Goal: Information Seeking & Learning: Learn about a topic

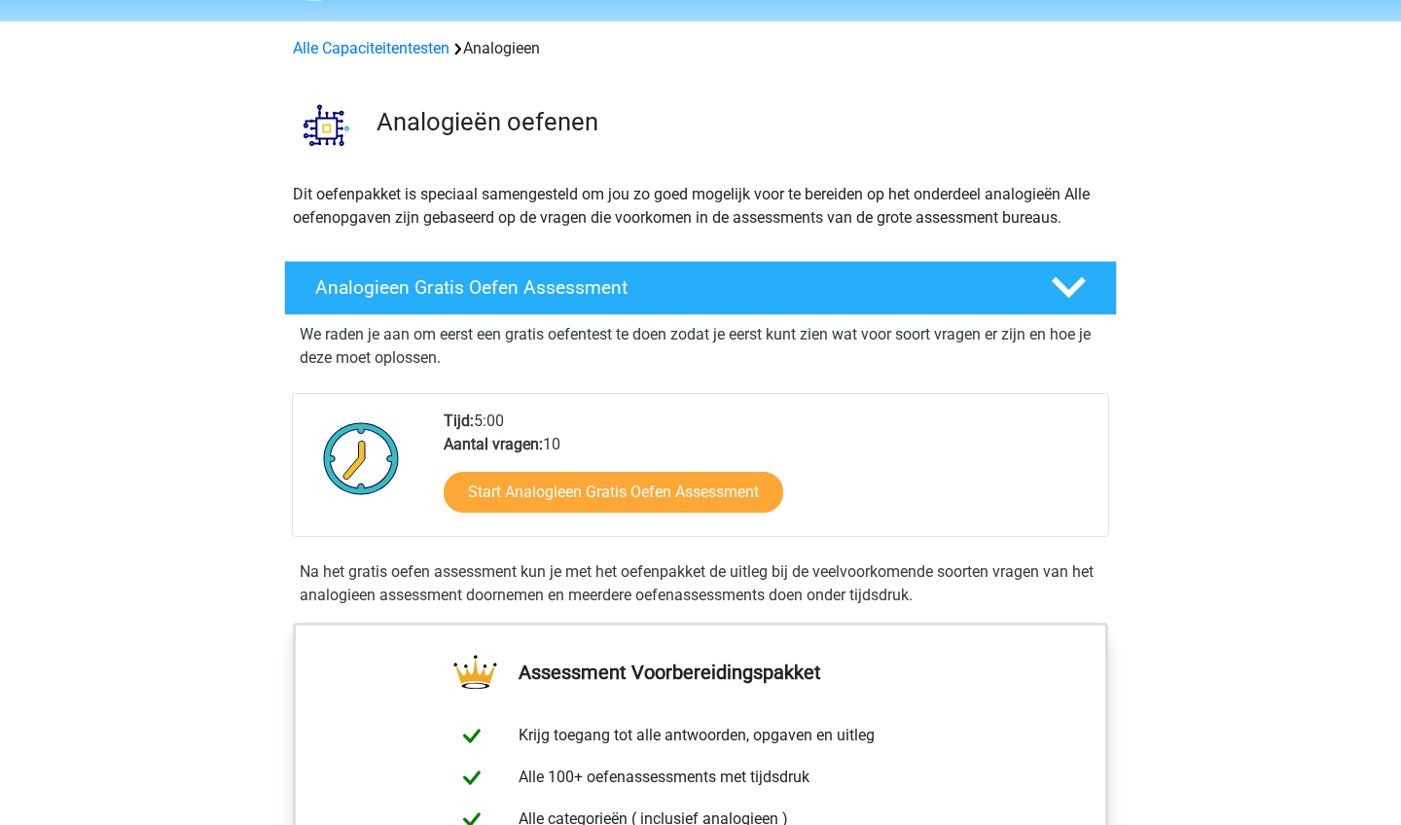
scroll to position [123, 0]
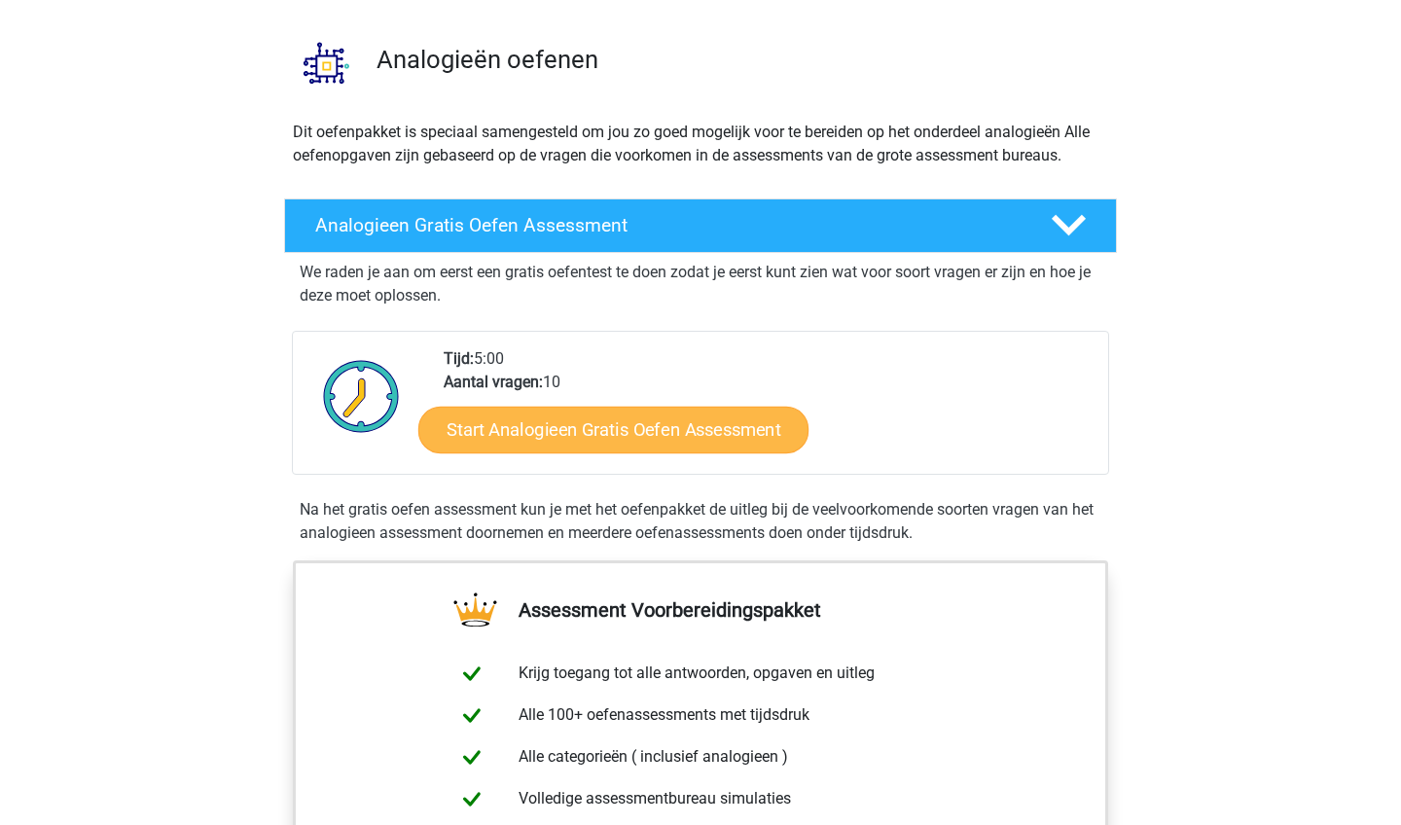
click at [631, 431] on link "Start Analogieen Gratis Oefen Assessment" at bounding box center [613, 429] width 390 height 47
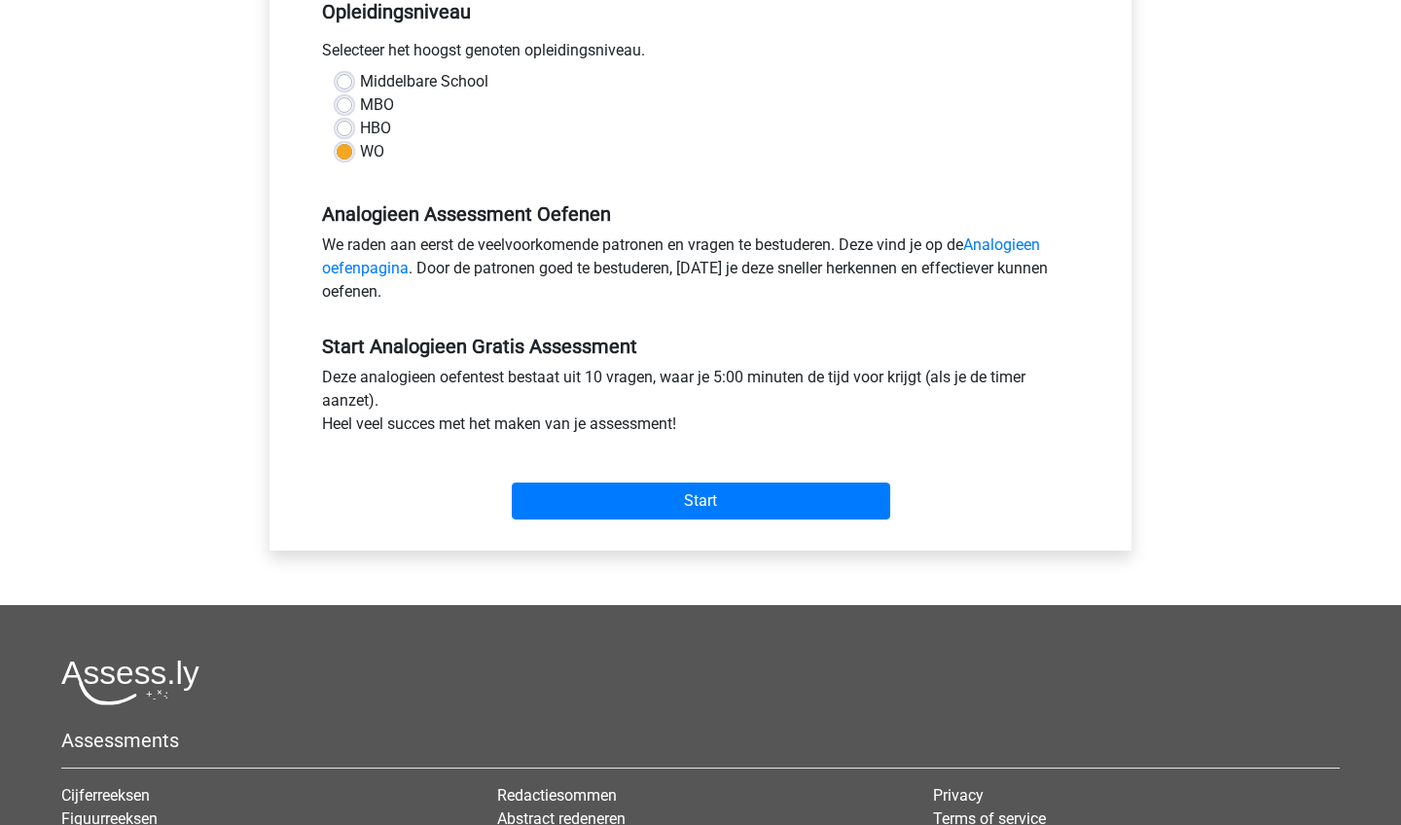
scroll to position [442, 0]
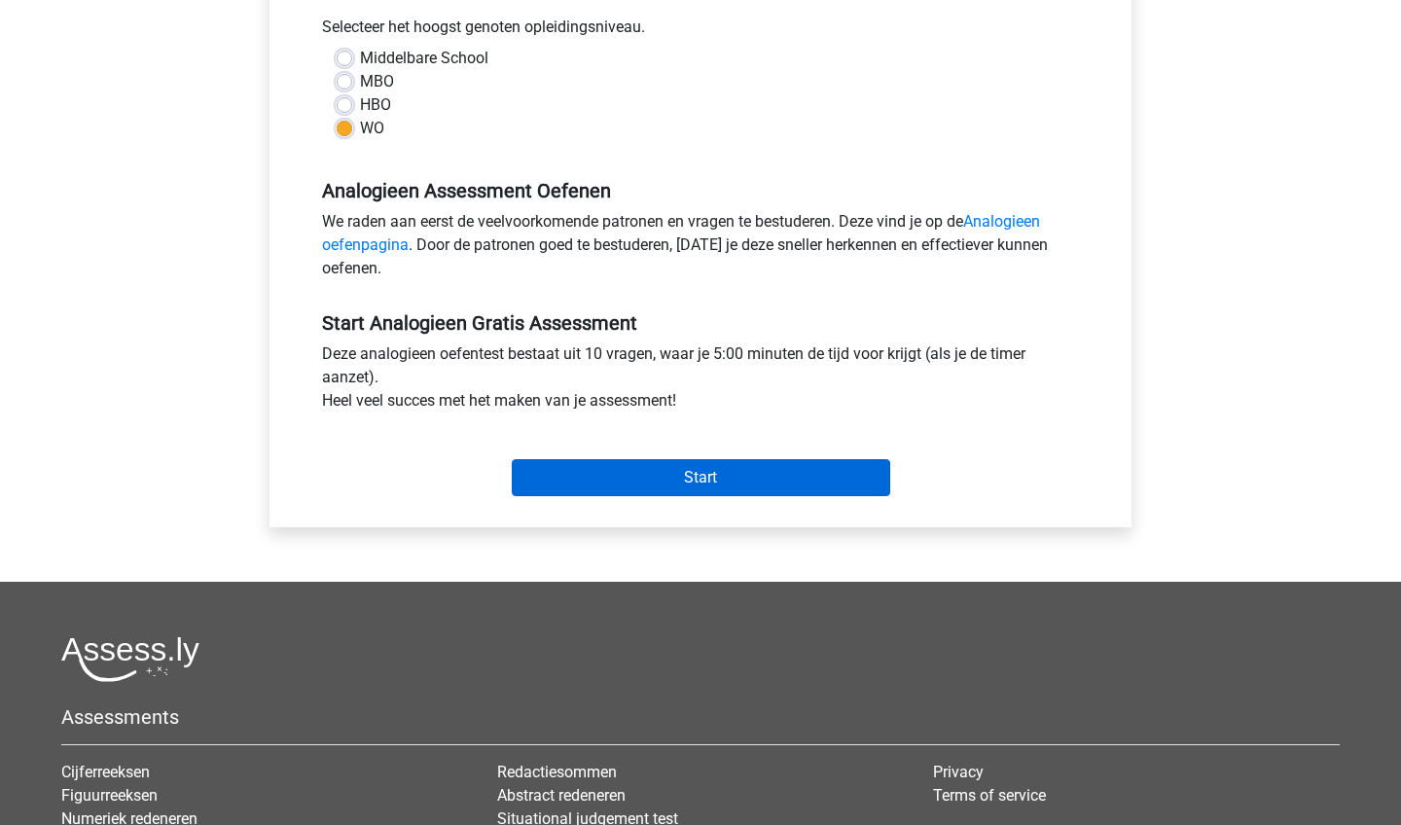
click at [670, 468] on input "Start" at bounding box center [701, 477] width 379 height 37
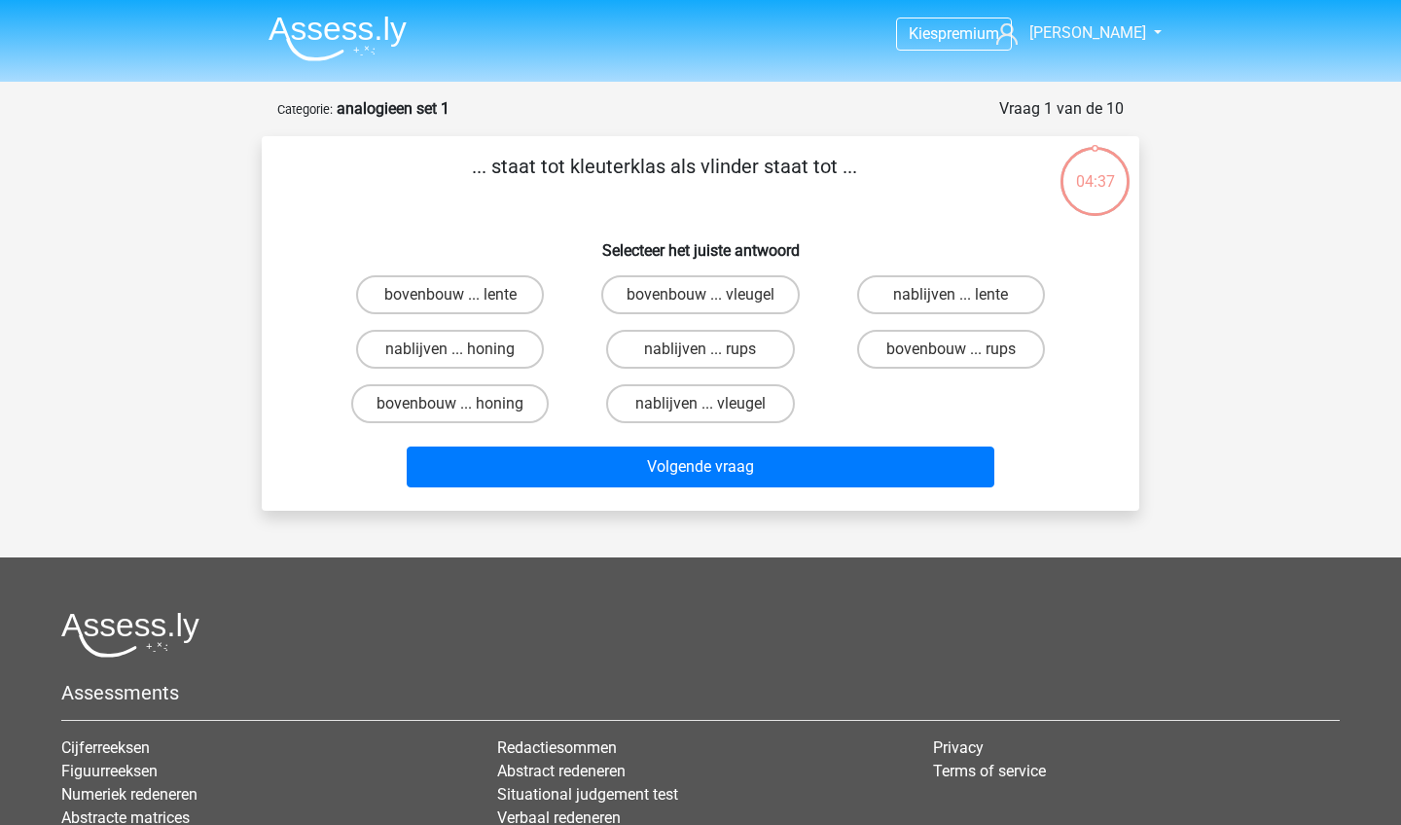
click at [952, 353] on input "bovenbouw ... rups" at bounding box center [957, 355] width 13 height 13
radio input "true"
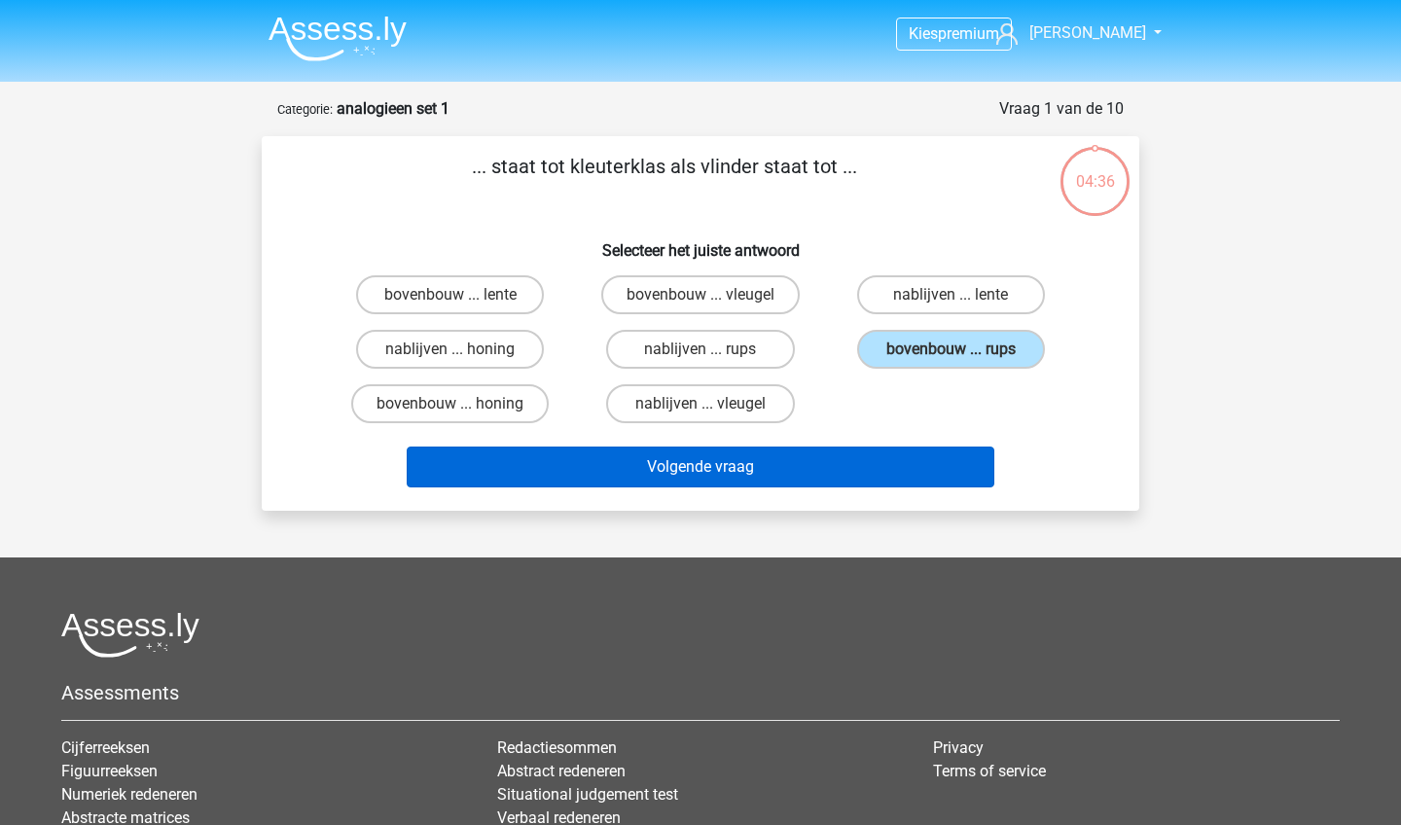
click at [749, 463] on button "Volgende vraag" at bounding box center [701, 467] width 589 height 41
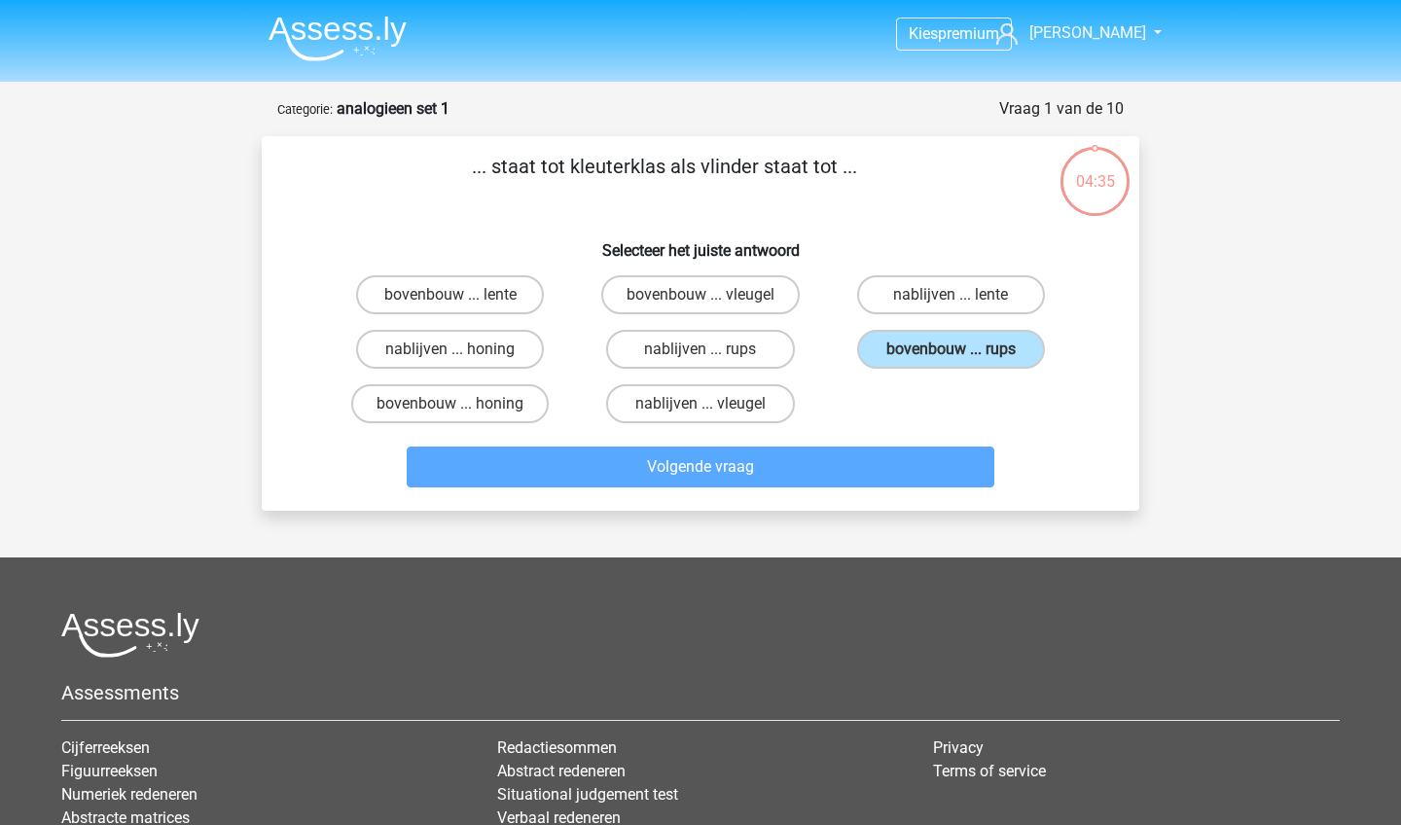
scroll to position [97, 0]
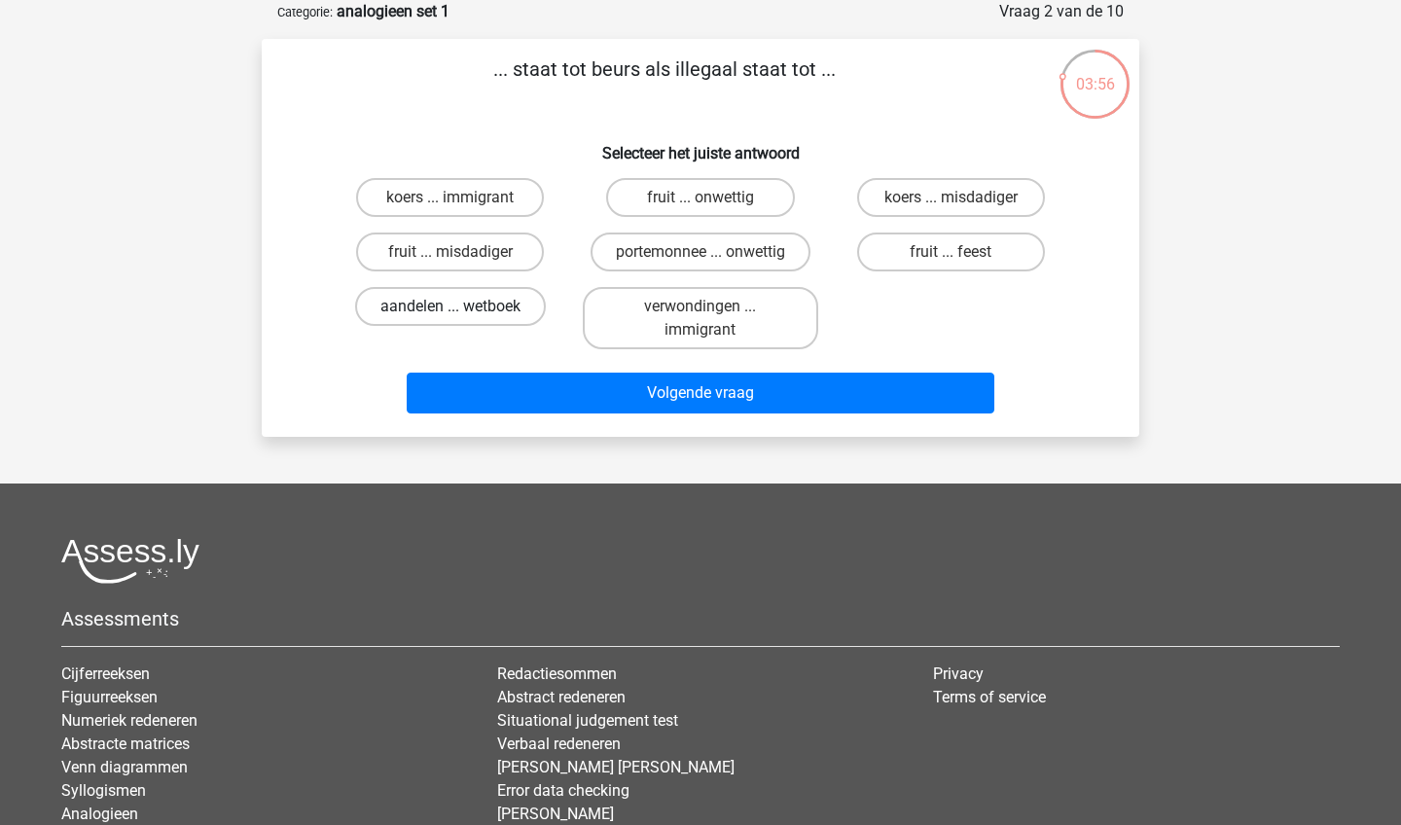
click at [504, 315] on label "aandelen ... wetboek" at bounding box center [450, 306] width 191 height 39
click at [463, 315] on input "aandelen ... wetboek" at bounding box center [457, 313] width 13 height 13
radio input "true"
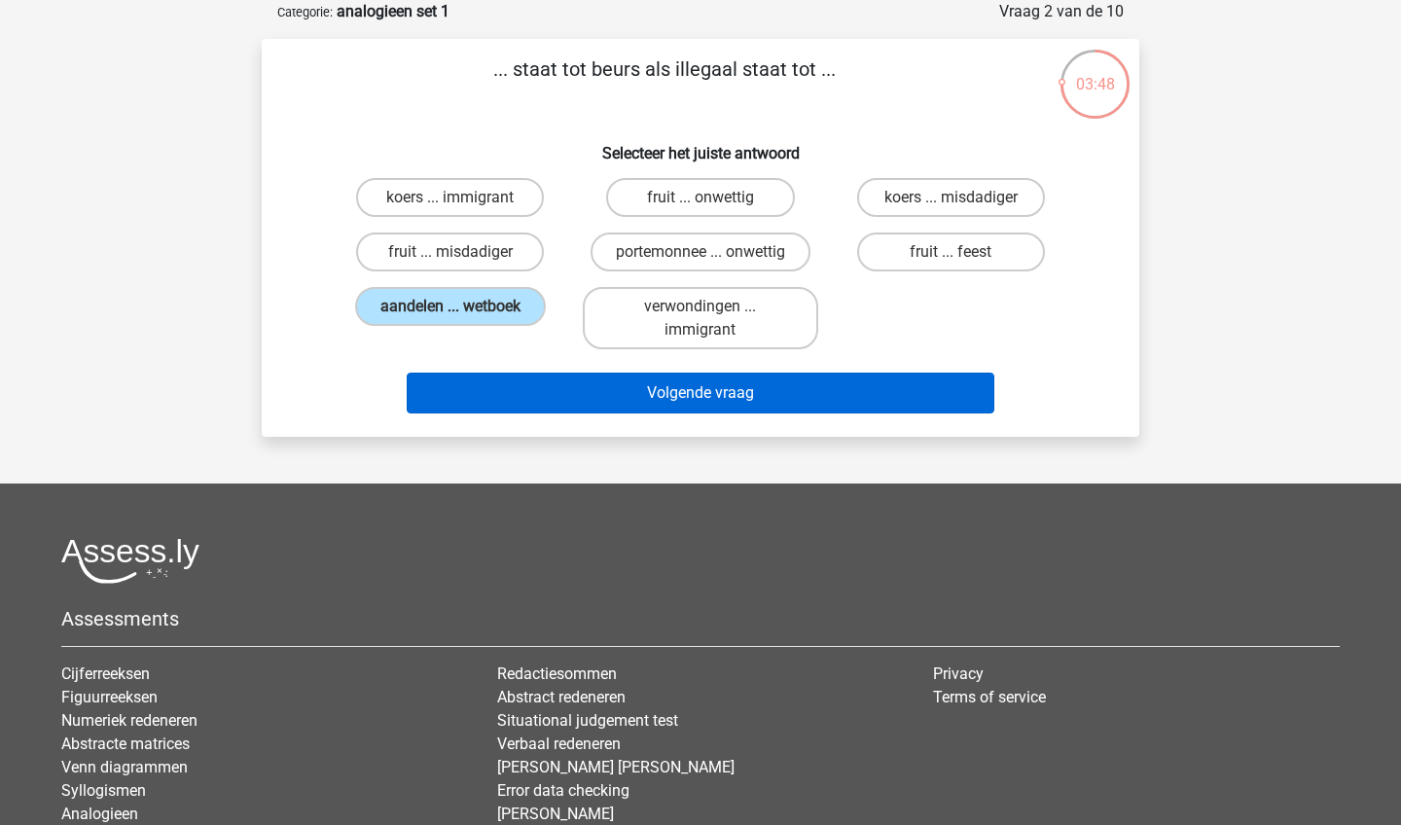
click at [606, 396] on button "Volgende vraag" at bounding box center [701, 393] width 589 height 41
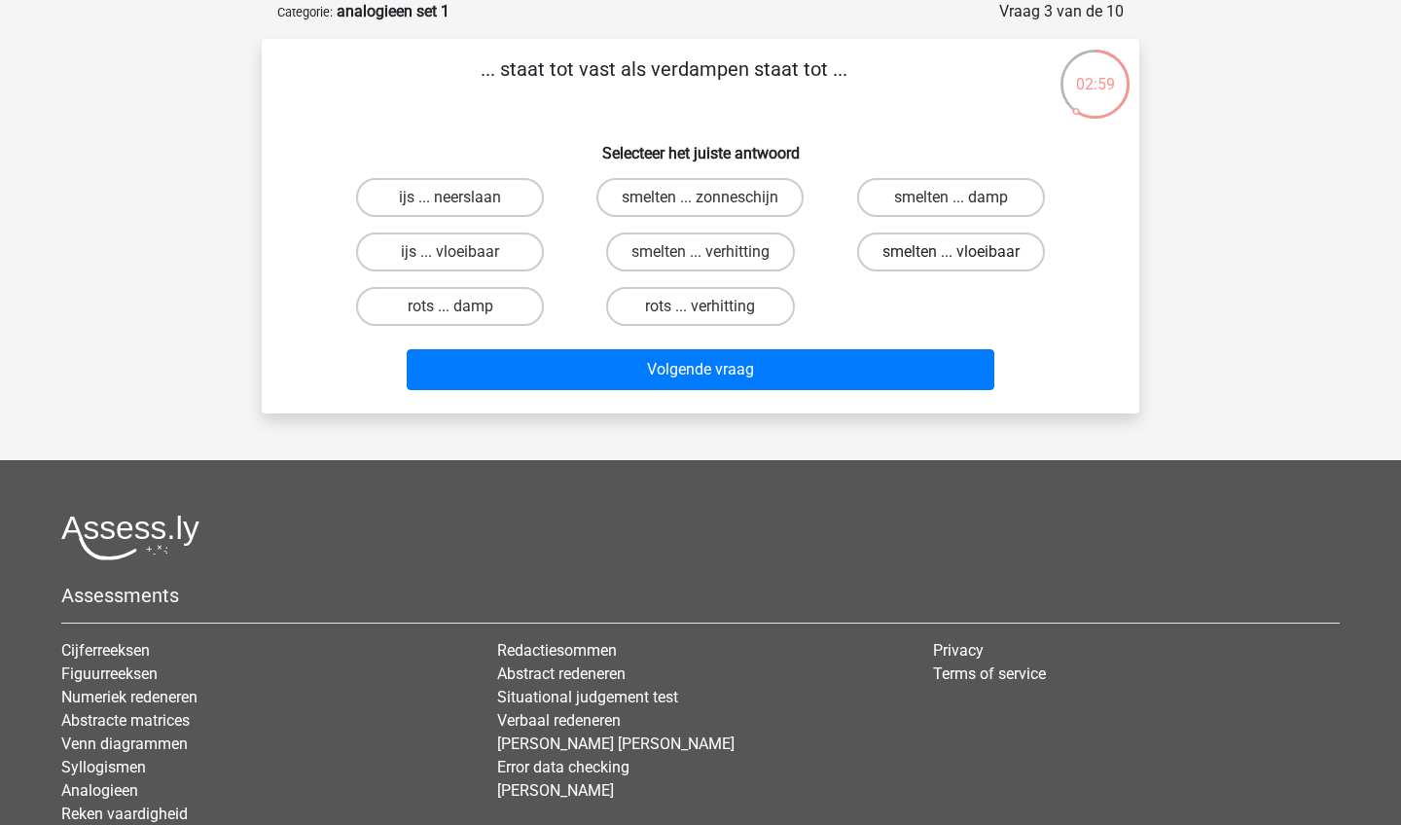
click at [951, 248] on label "smelten ... vloeibaar" at bounding box center [951, 252] width 188 height 39
click at [951, 252] on input "smelten ... vloeibaar" at bounding box center [957, 258] width 13 height 13
radio input "true"
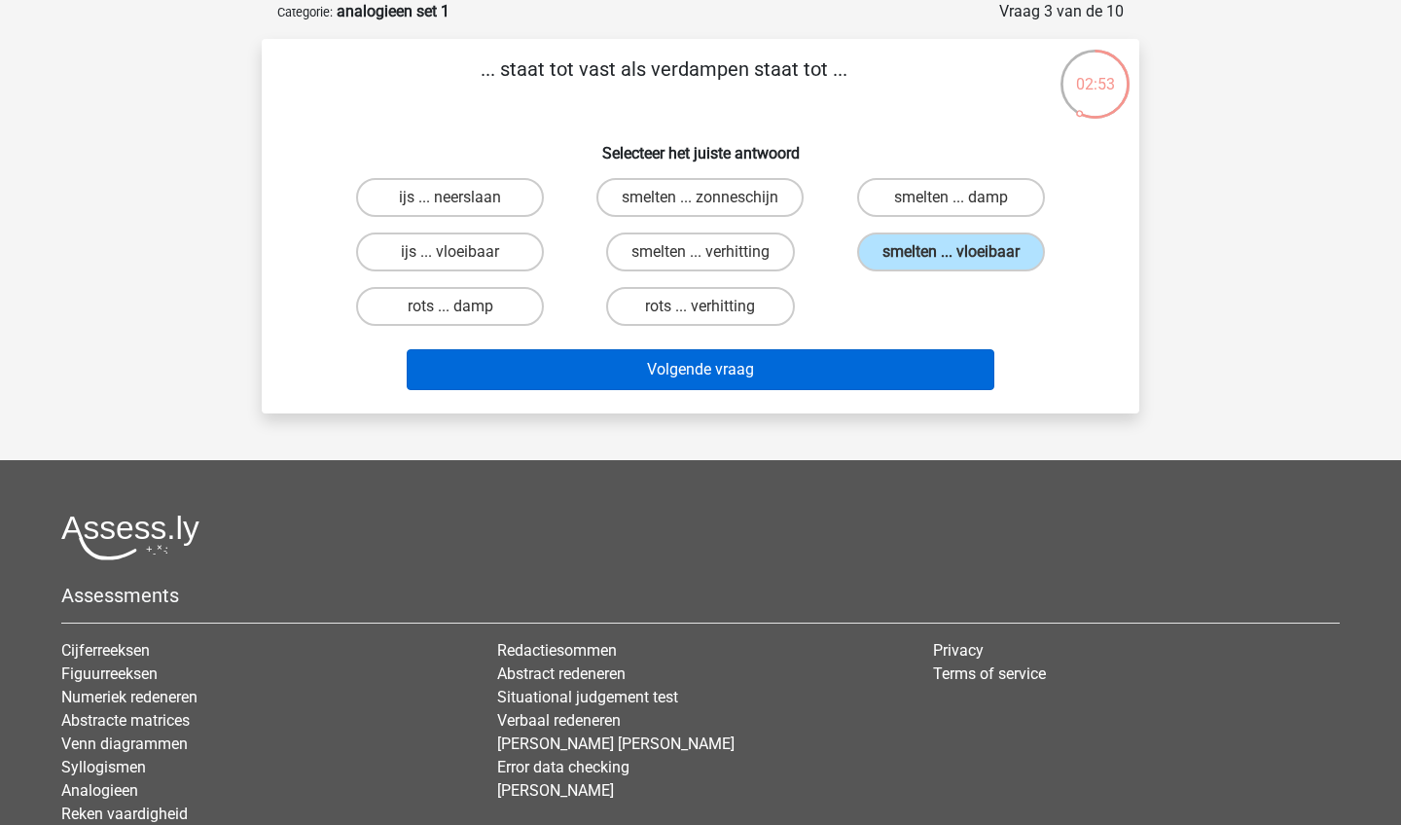
click at [777, 365] on button "Volgende vraag" at bounding box center [701, 369] width 589 height 41
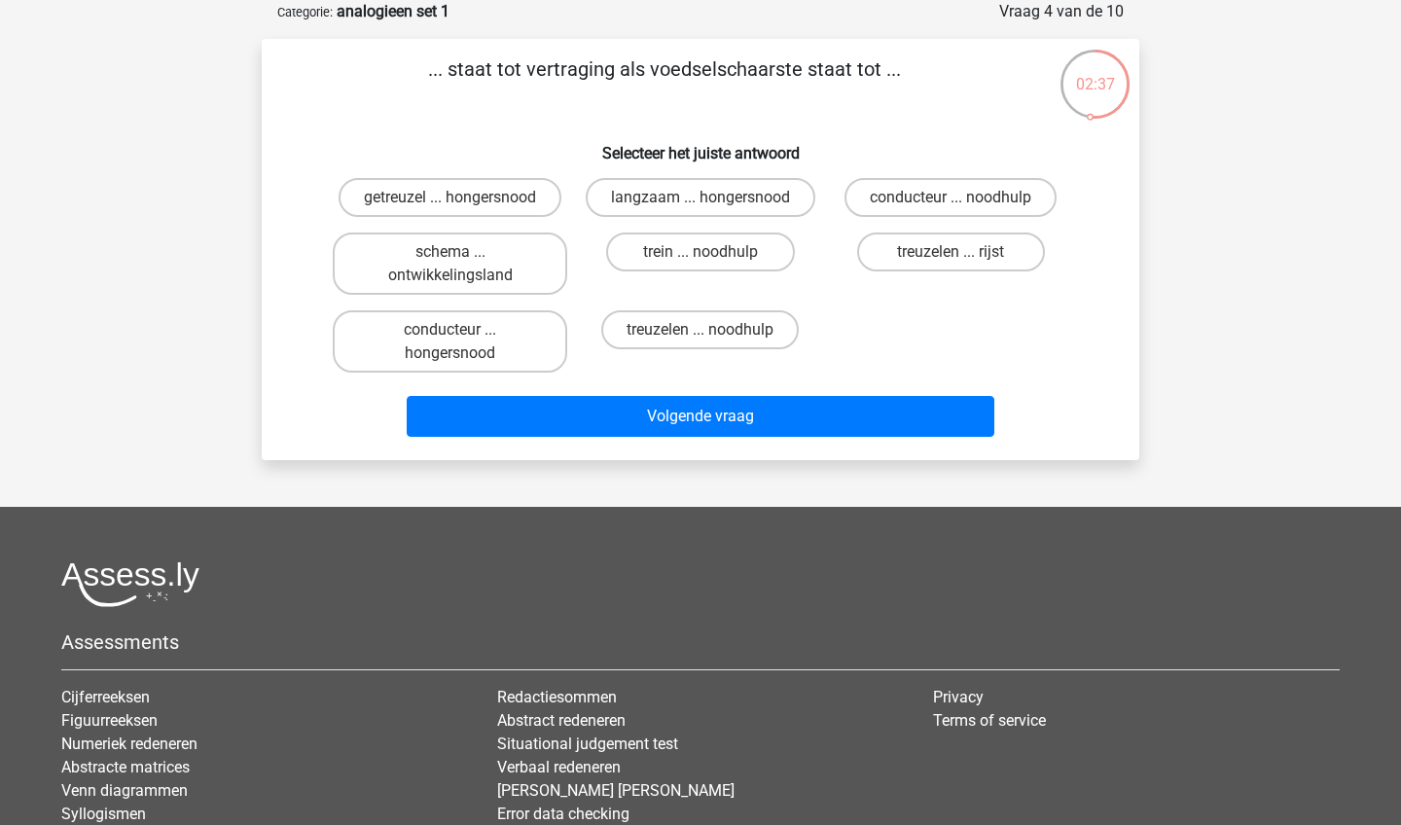
click at [704, 200] on input "langzaam ... hongersnood" at bounding box center [707, 204] width 13 height 13
radio input "true"
click at [460, 196] on label "getreuzel ... hongersnood" at bounding box center [450, 197] width 223 height 39
click at [460, 198] on input "getreuzel ... hongersnood" at bounding box center [457, 204] width 13 height 13
radio input "true"
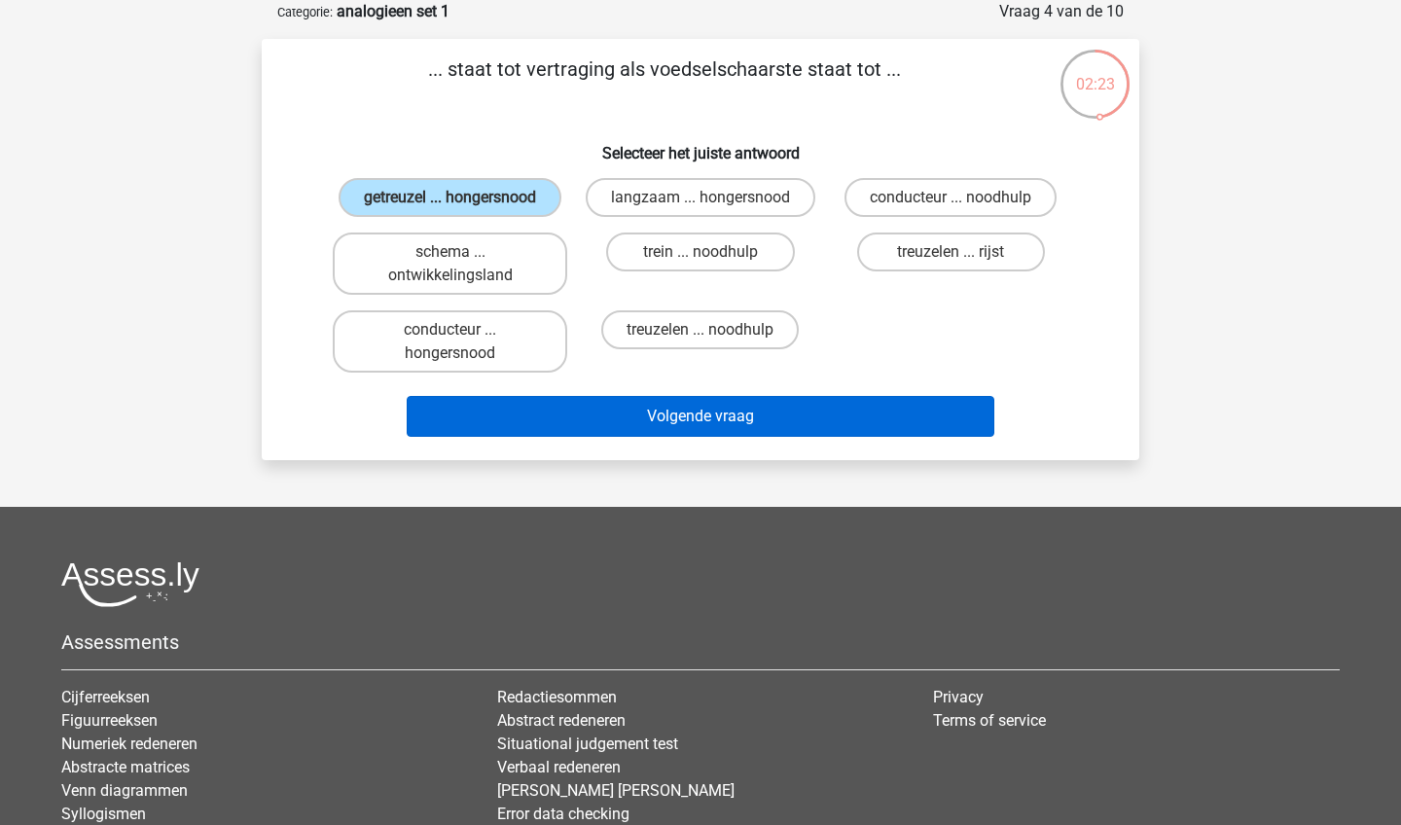
click at [730, 437] on button "Volgende vraag" at bounding box center [701, 416] width 589 height 41
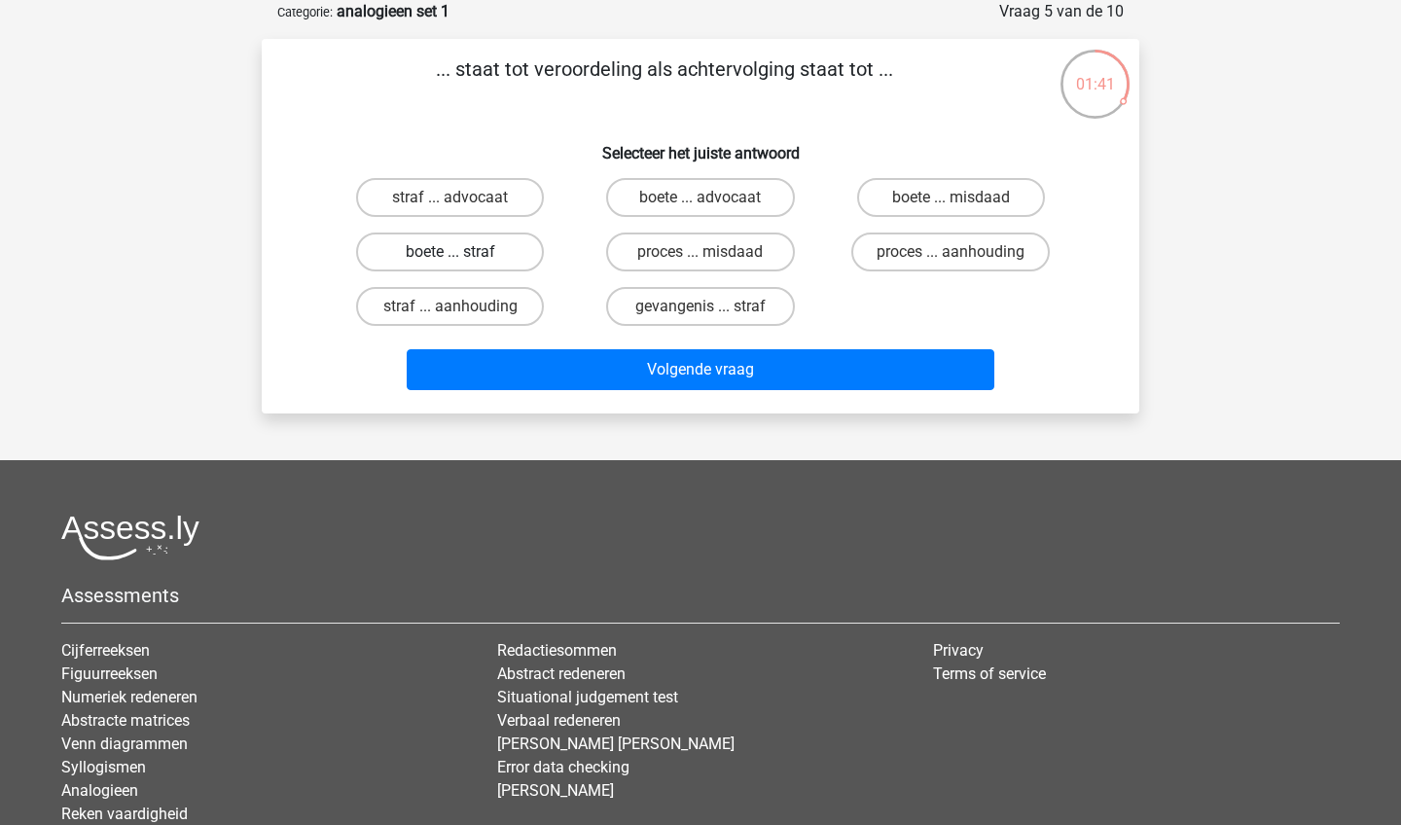
click at [442, 238] on label "boete ... straf" at bounding box center [450, 252] width 188 height 39
click at [451, 252] on input "boete ... straf" at bounding box center [457, 258] width 13 height 13
radio input "true"
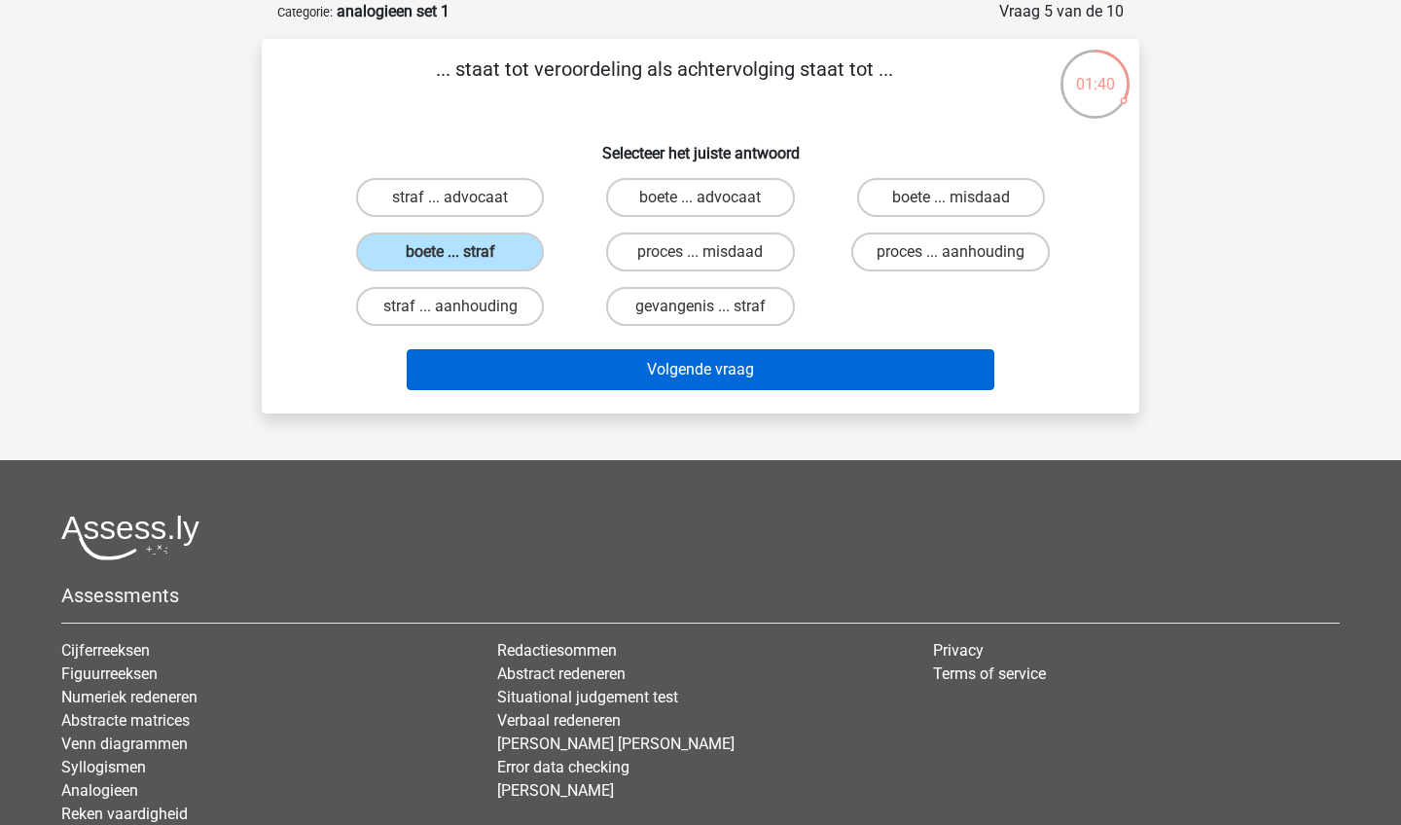
click at [683, 364] on button "Volgende vraag" at bounding box center [701, 369] width 589 height 41
